Goal: Check status: Check status

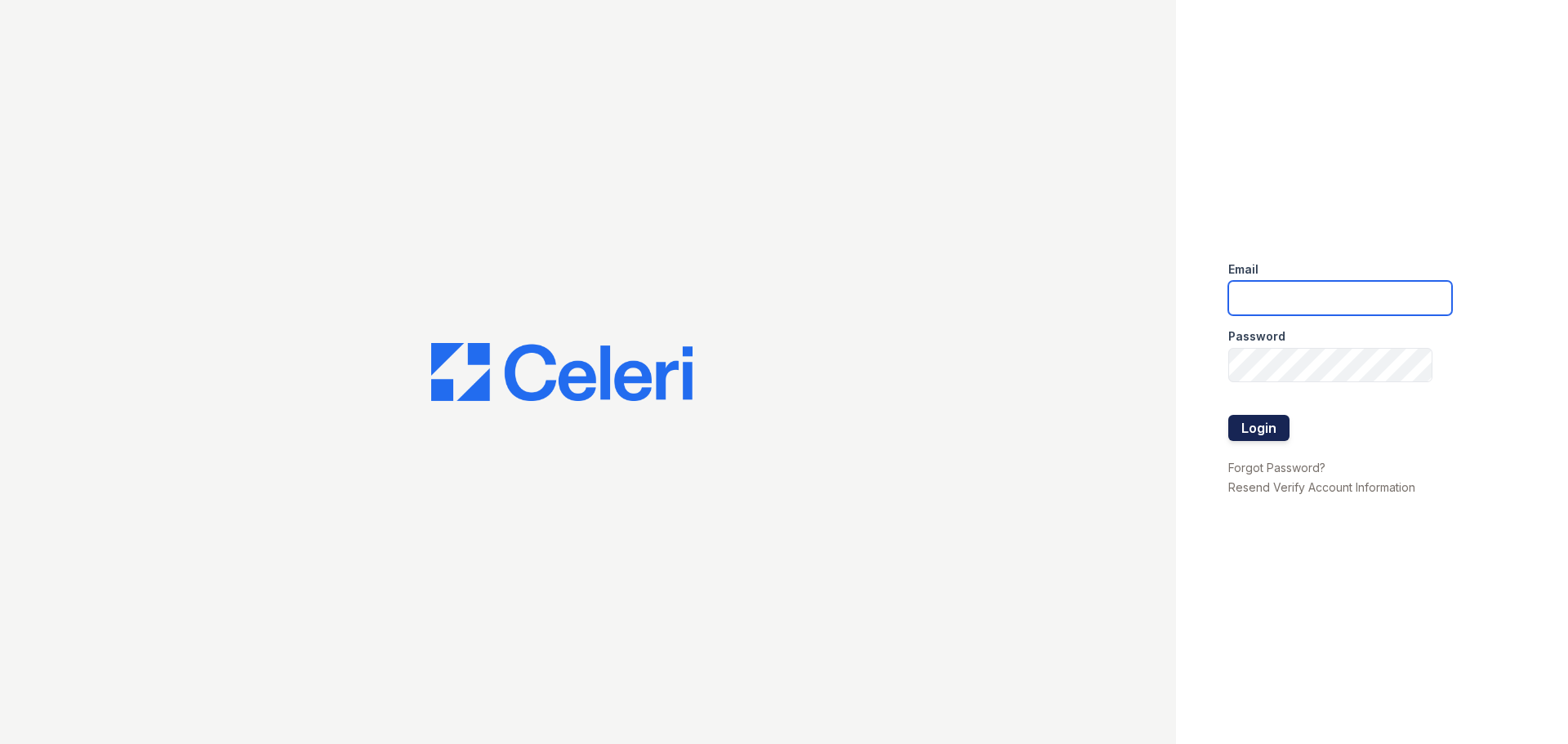
type input "[DOMAIN_NAME][EMAIL_ADDRESS][DOMAIN_NAME]"
click at [1233, 425] on button "Login" at bounding box center [1258, 428] width 61 height 26
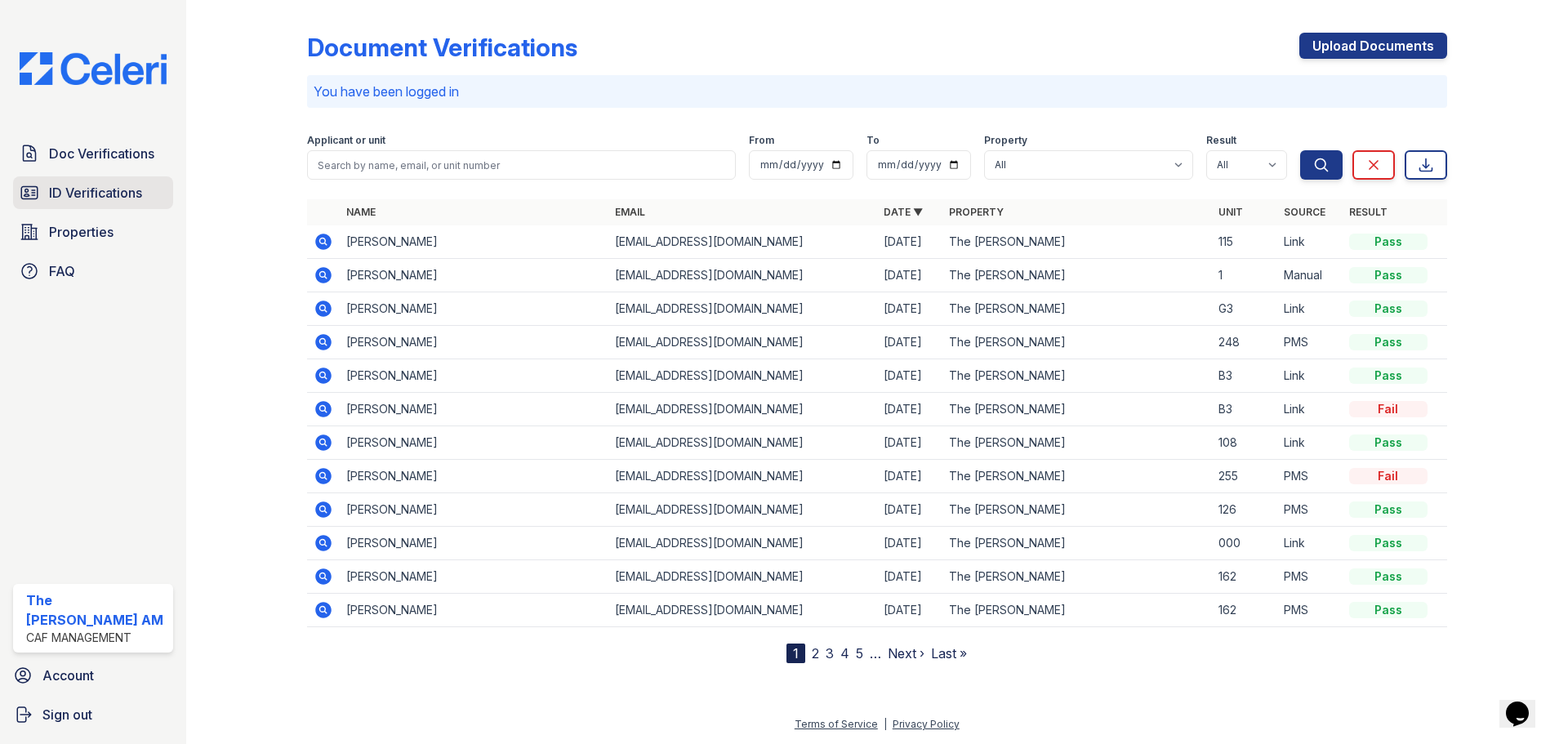
click at [94, 176] on link "ID Verifications" at bounding box center [93, 192] width 160 height 33
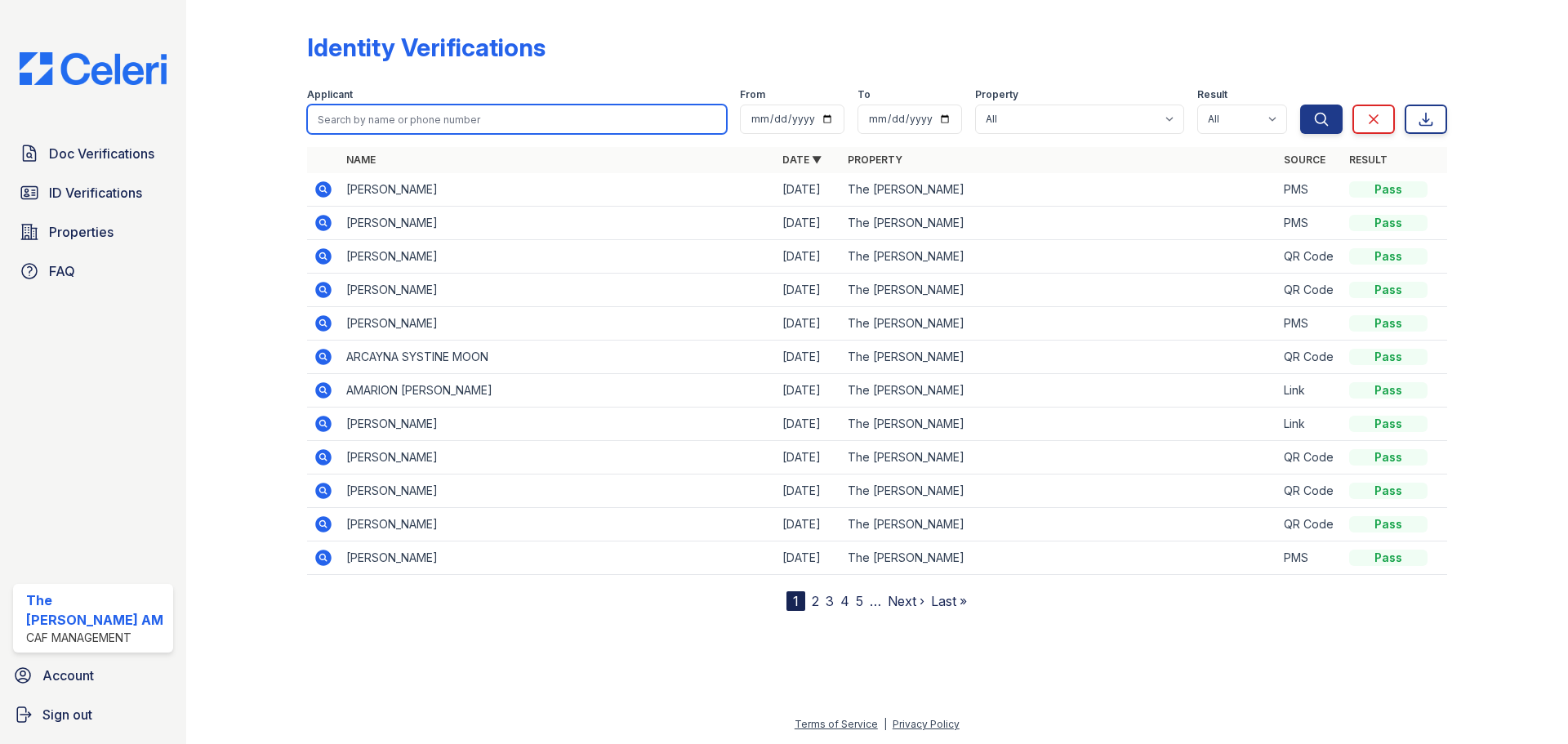
click at [543, 124] on input "search" at bounding box center [517, 119] width 420 height 29
type input "ti"
click at [1300, 105] on button "Search" at bounding box center [1320, 119] width 42 height 29
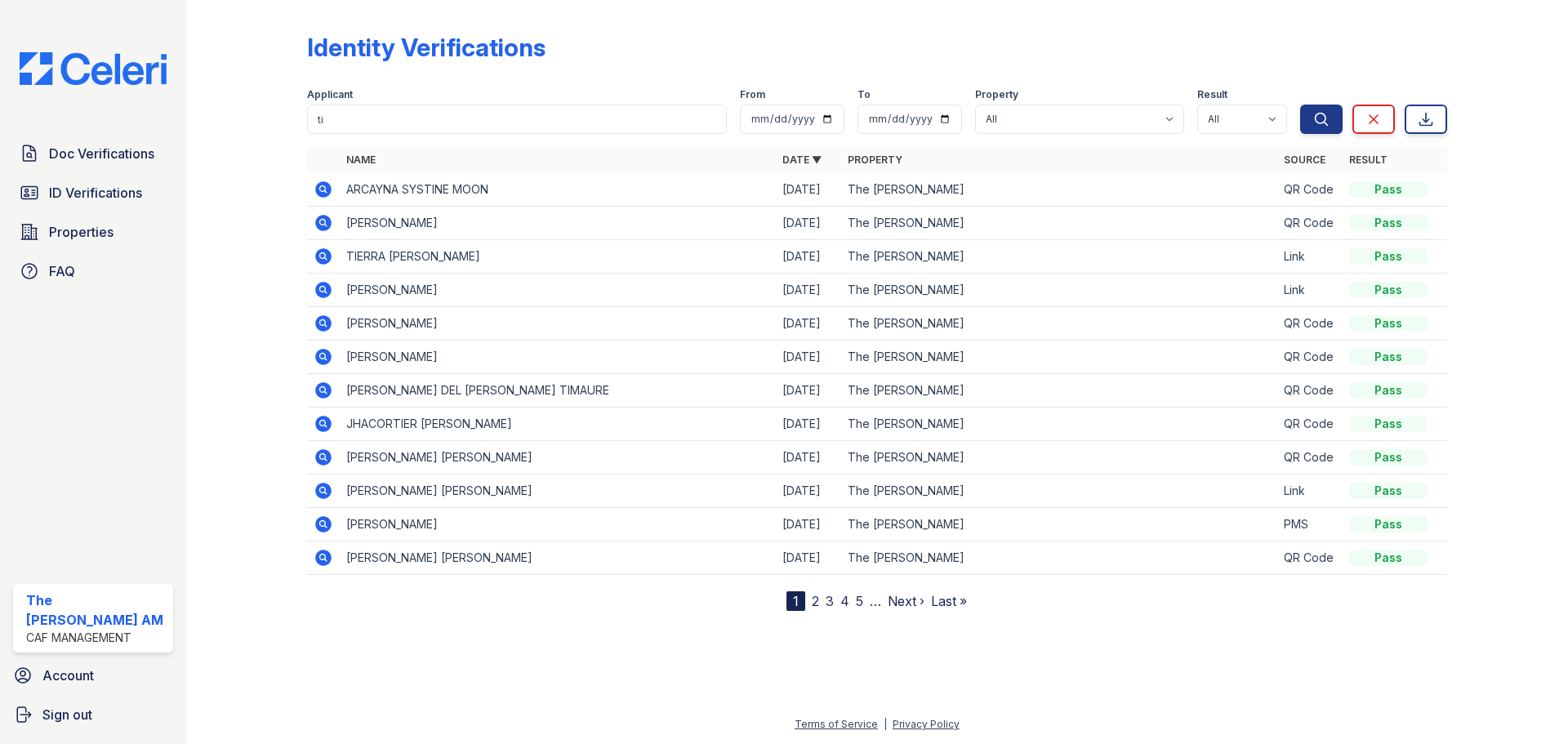
click at [324, 249] on icon at bounding box center [323, 256] width 16 height 16
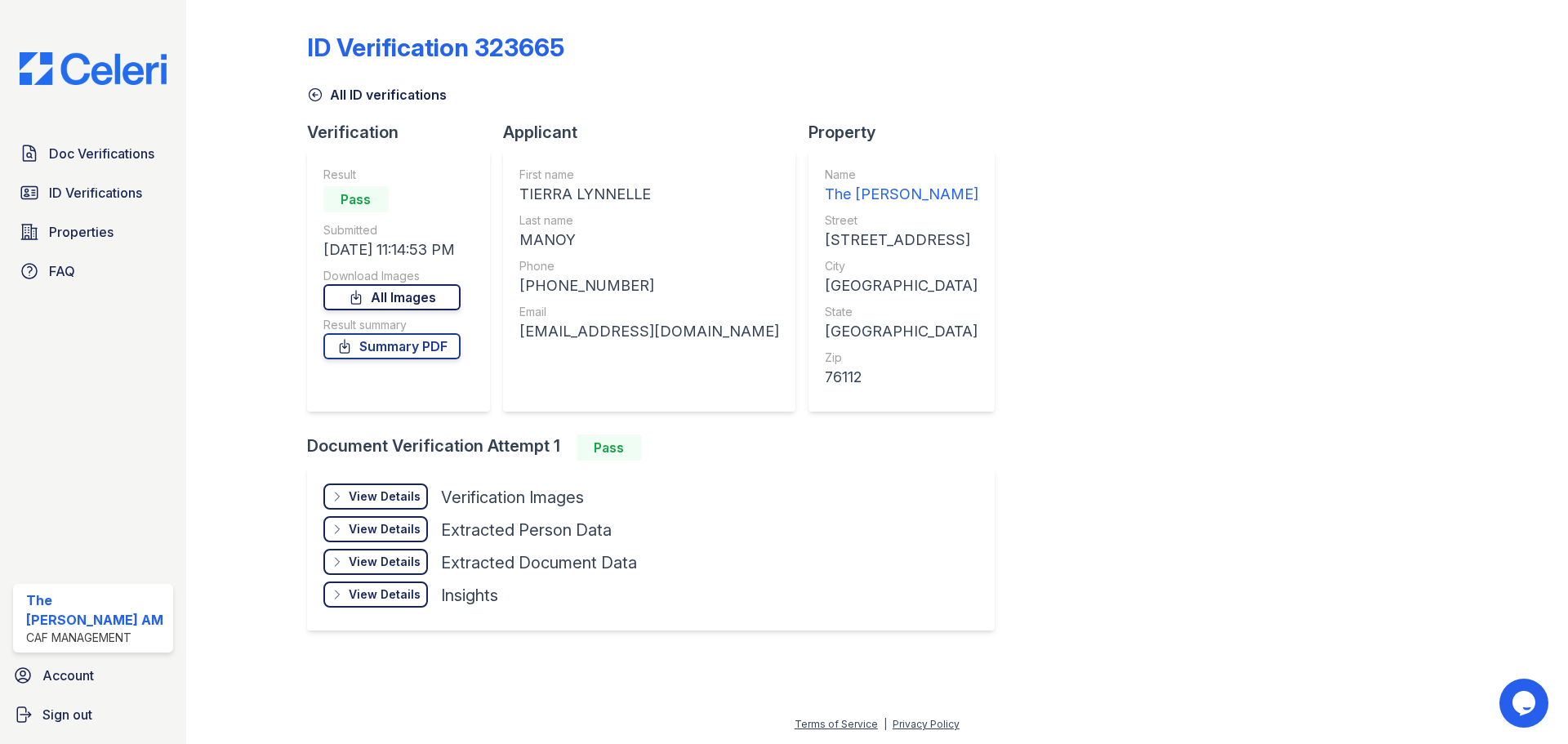
click at [394, 292] on link "All Images" at bounding box center [392, 298] width 137 height 26
